Goal: Task Accomplishment & Management: Use online tool/utility

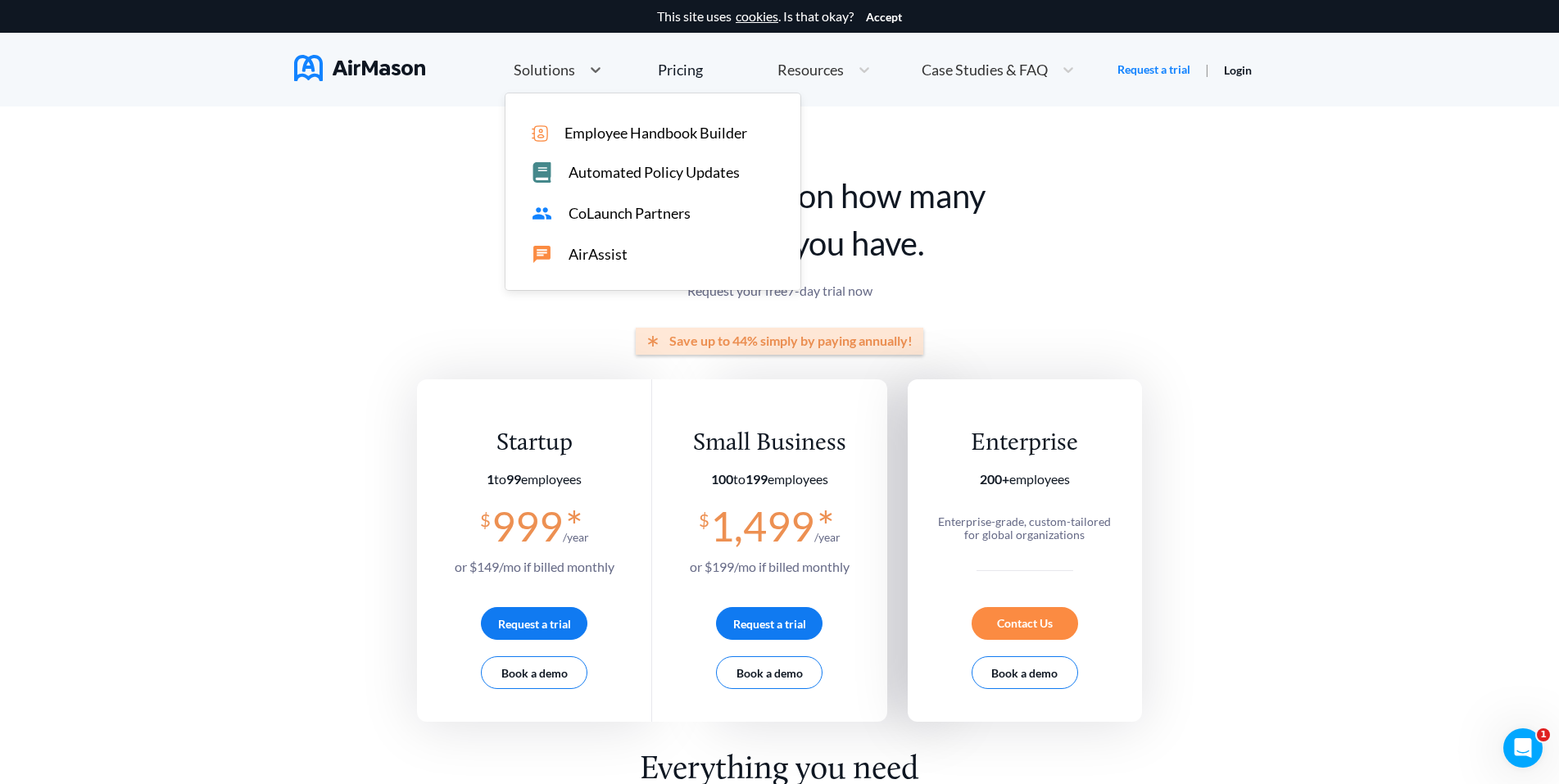
click at [550, 67] on span "Solutions" at bounding box center [545, 70] width 61 height 14
click at [576, 134] on span "Employee Handbook Builder" at bounding box center [656, 133] width 182 height 17
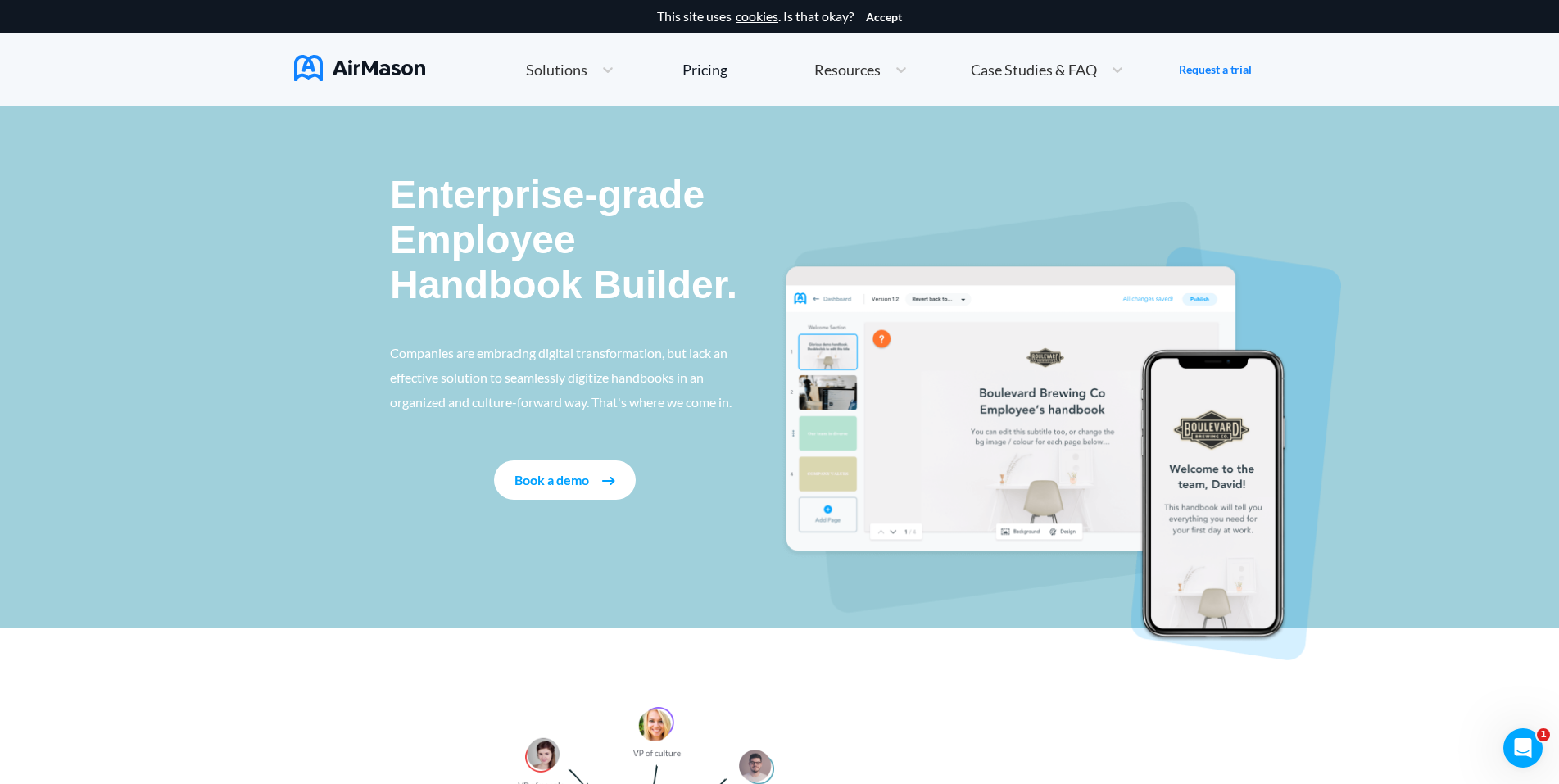
click at [769, 453] on div "Enterprise-grade Employee Handbook Builder. Companies are embracing digital tra…" at bounding box center [585, 336] width 390 height 328
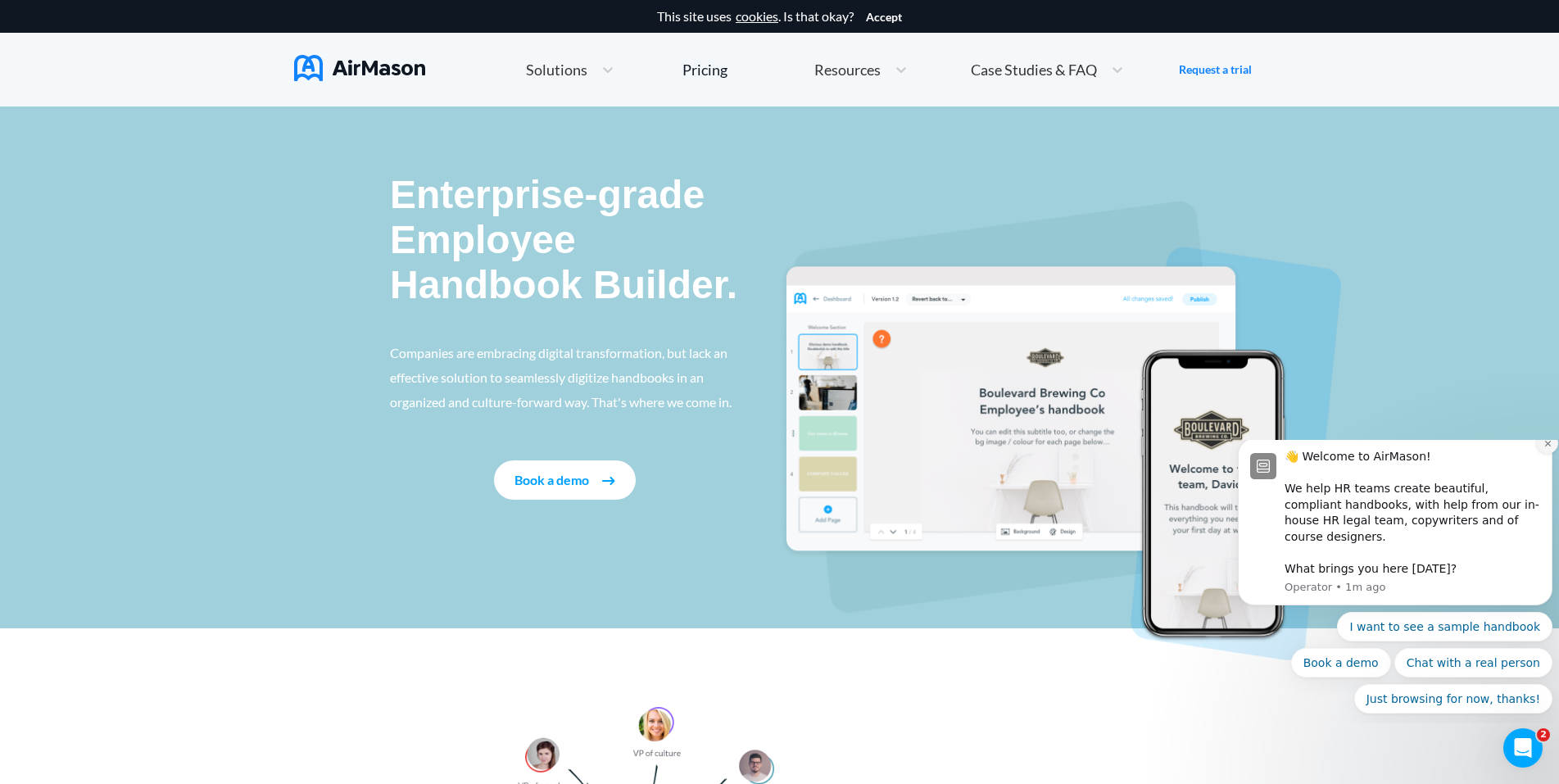
click at [1550, 446] on icon "Dismiss notification" at bounding box center [1547, 443] width 5 height 5
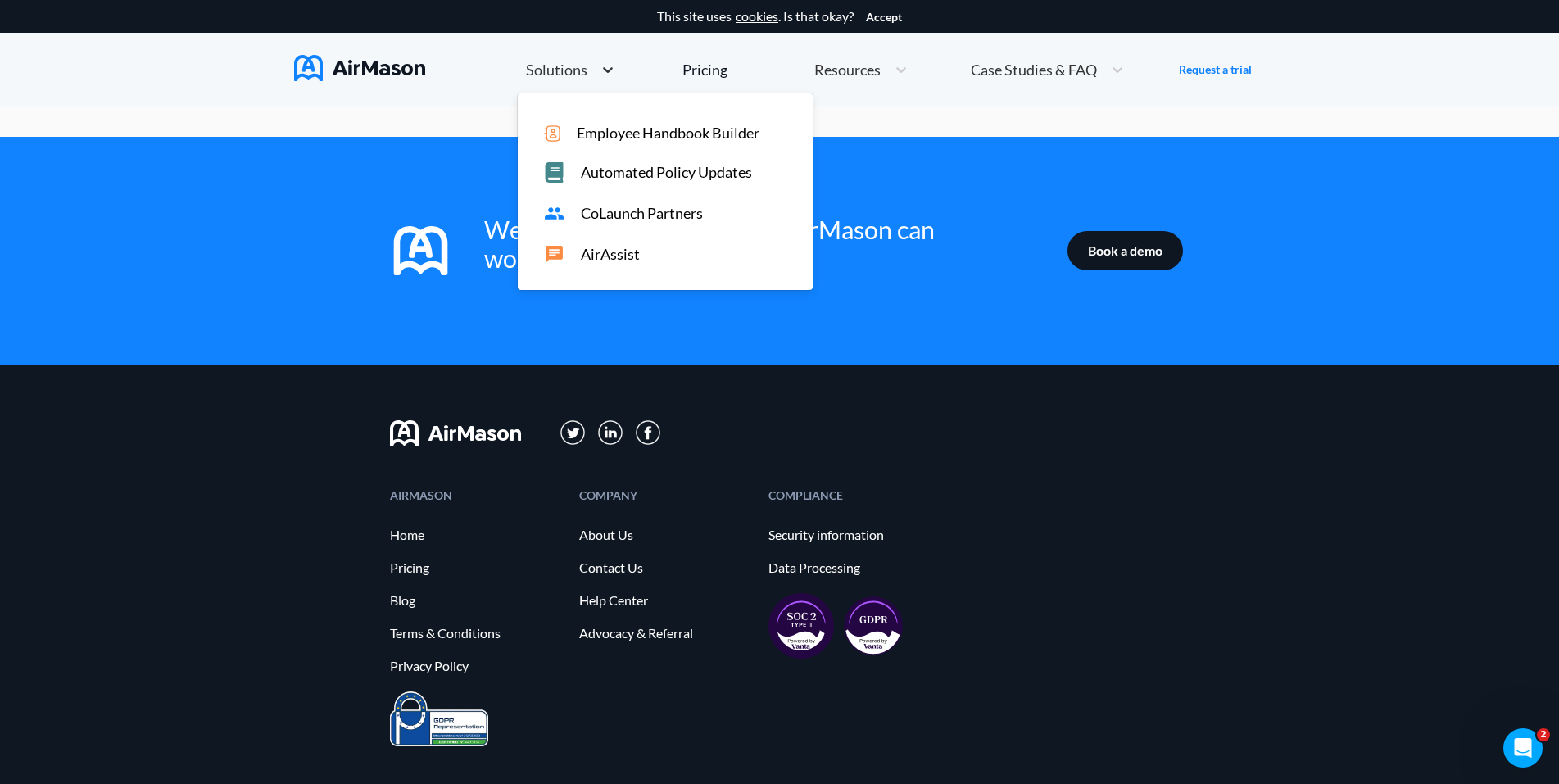
scroll to position [1843, 0]
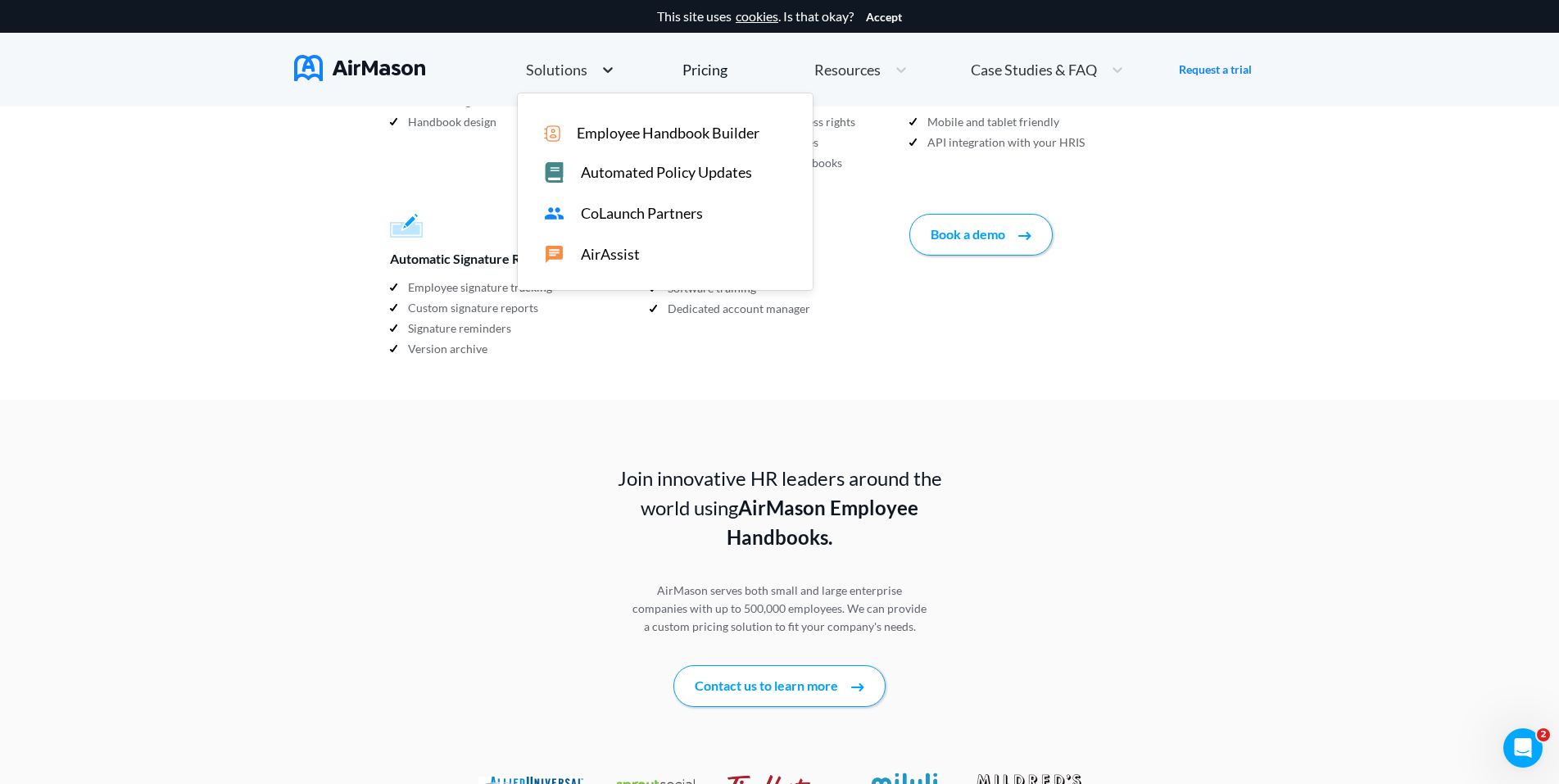
click at [605, 70] on icon at bounding box center [608, 70] width 10 height 5
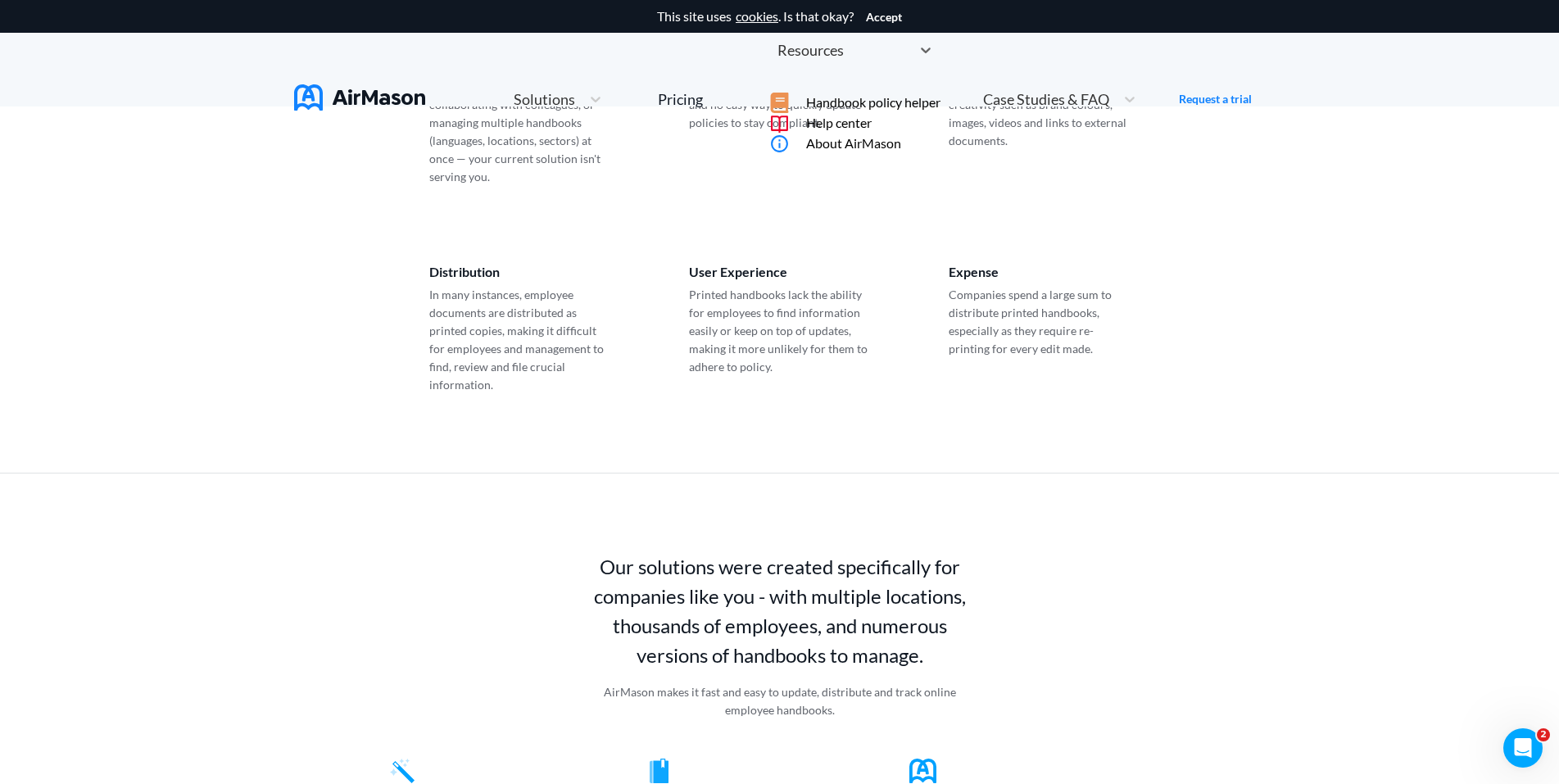
click at [844, 58] on span "Resources" at bounding box center [810, 50] width 66 height 14
click at [901, 110] on span "Handbook policy helper" at bounding box center [873, 102] width 135 height 14
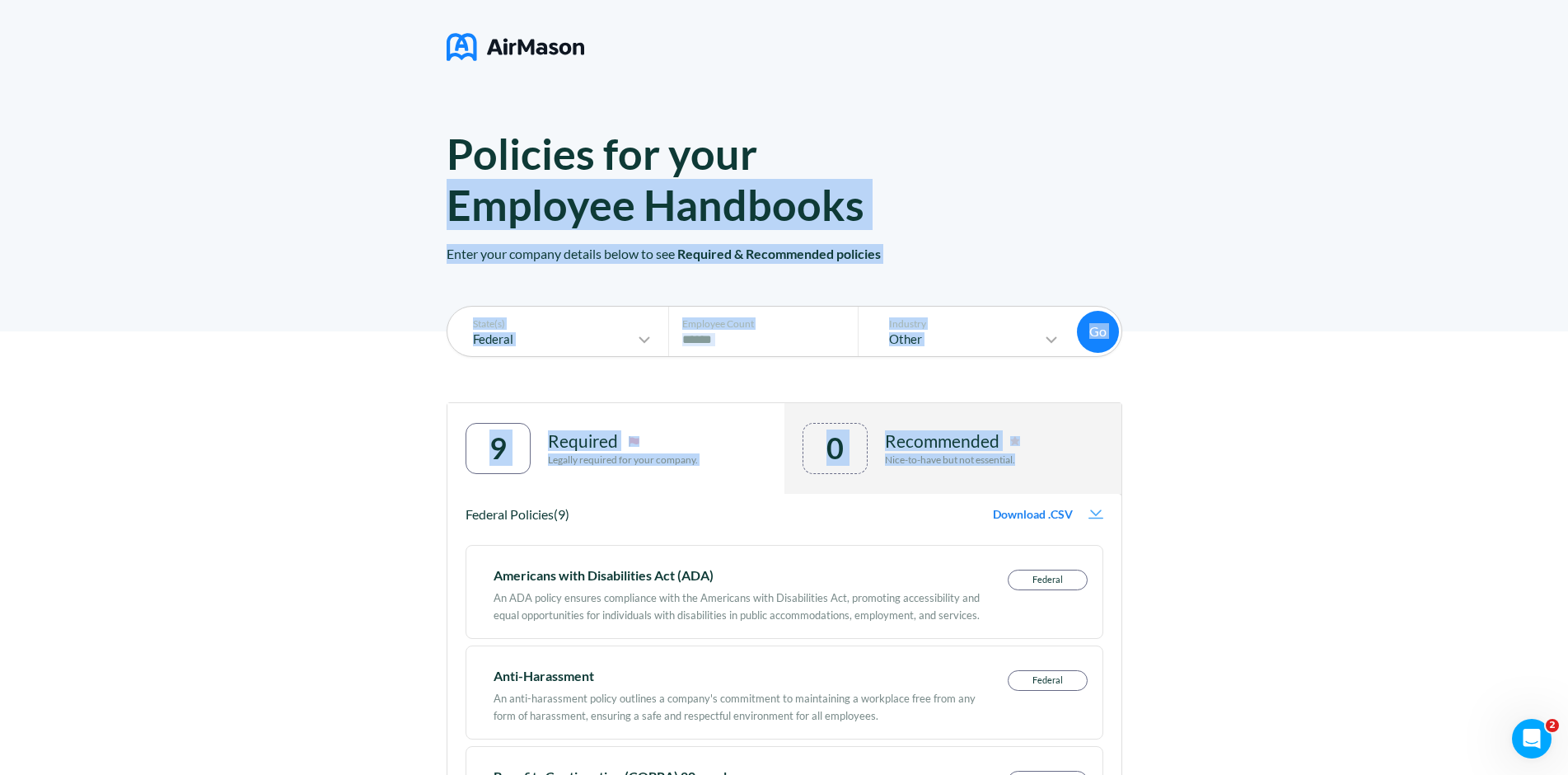
drag, startPoint x: 906, startPoint y: 139, endPoint x: 1198, endPoint y: 490, distance: 456.6
